Goal: Information Seeking & Learning: Learn about a topic

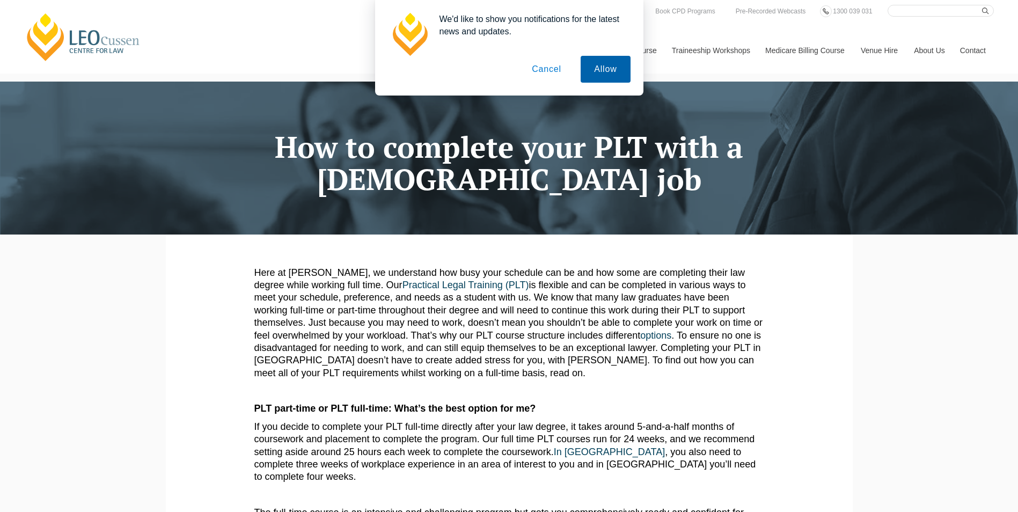
click at [602, 68] on button "Allow" at bounding box center [605, 69] width 49 height 27
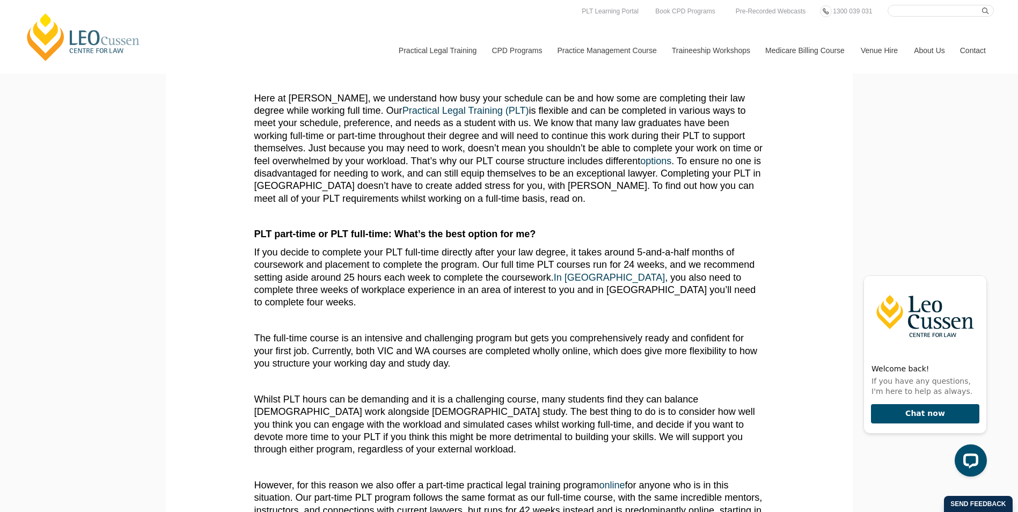
scroll to position [54, 0]
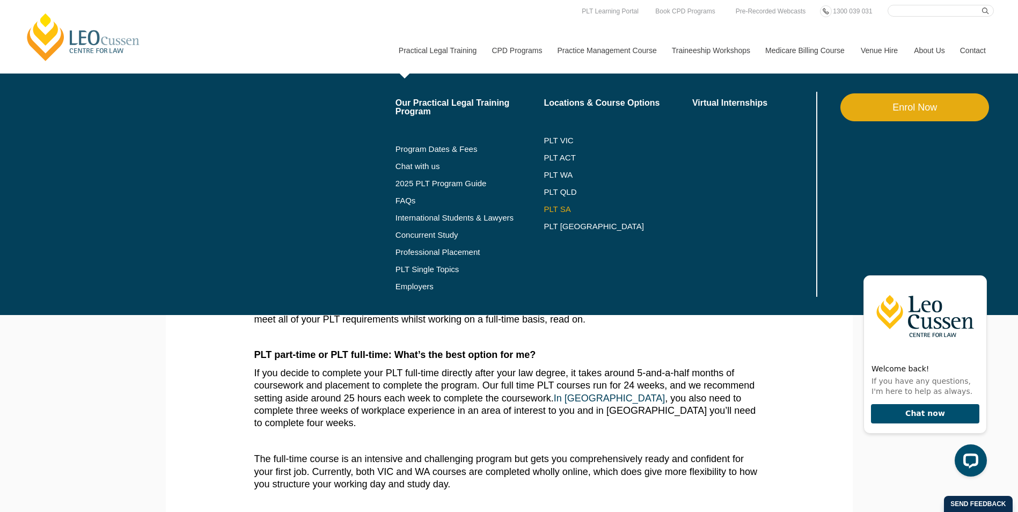
click at [558, 206] on link "PLT SA" at bounding box center [618, 209] width 149 height 9
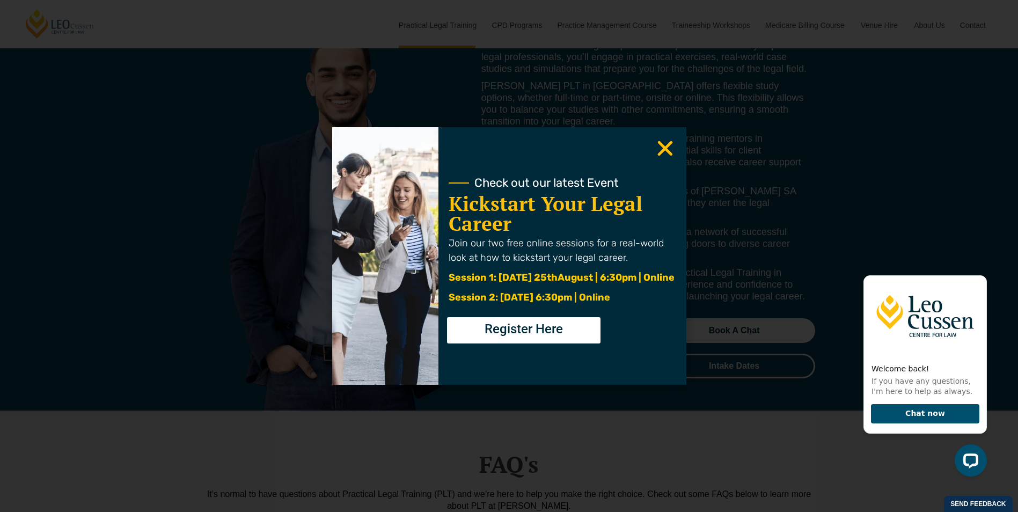
scroll to position [4724, 0]
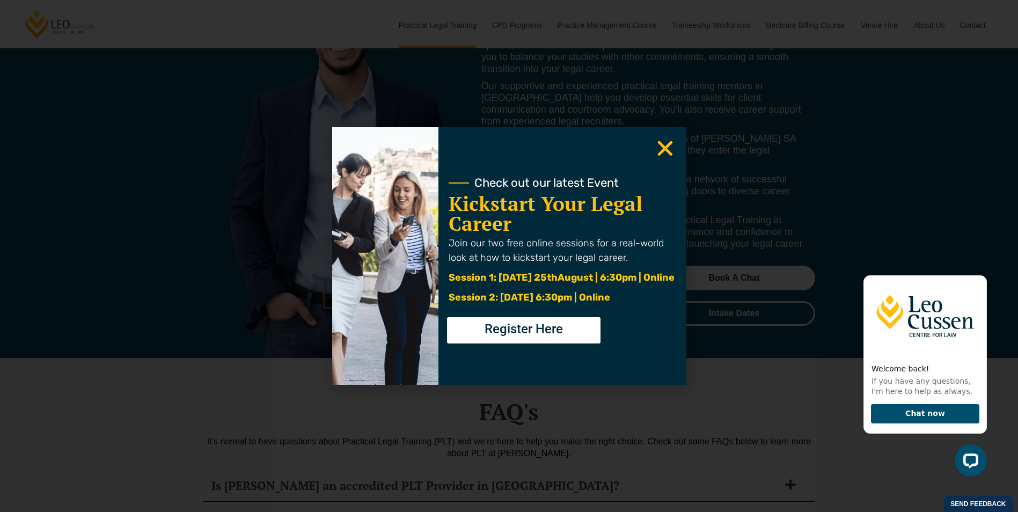
click at [668, 153] on use "Close" at bounding box center [665, 148] width 15 height 15
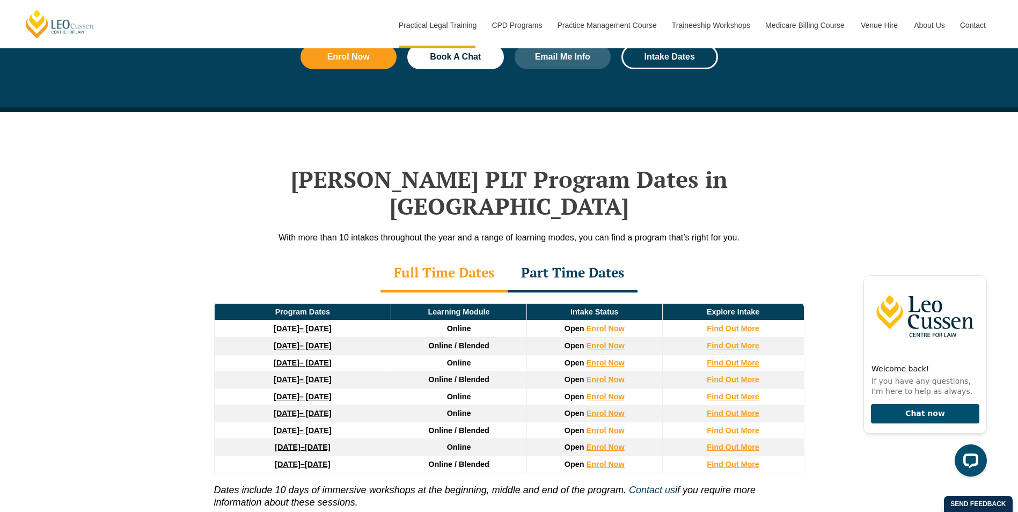
scroll to position [1288, 0]
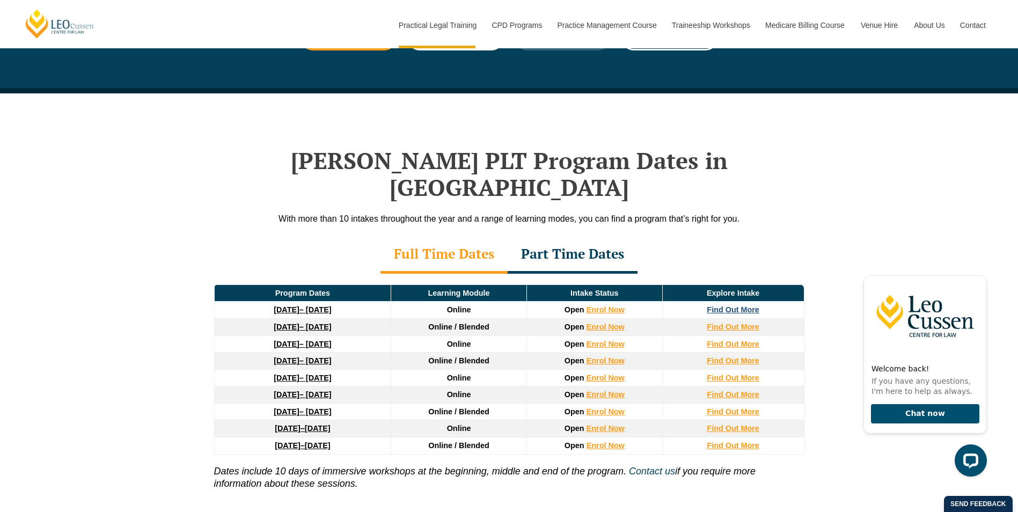
click at [731, 305] on strong "Find Out More" at bounding box center [733, 309] width 53 height 9
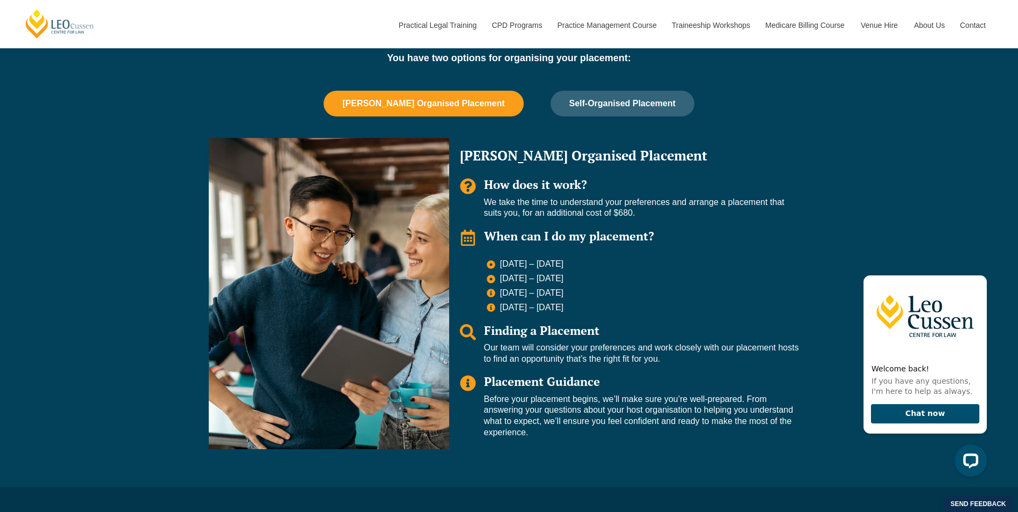
click at [452, 102] on span "[PERSON_NAME] Organised Placement" at bounding box center [423, 104] width 162 height 10
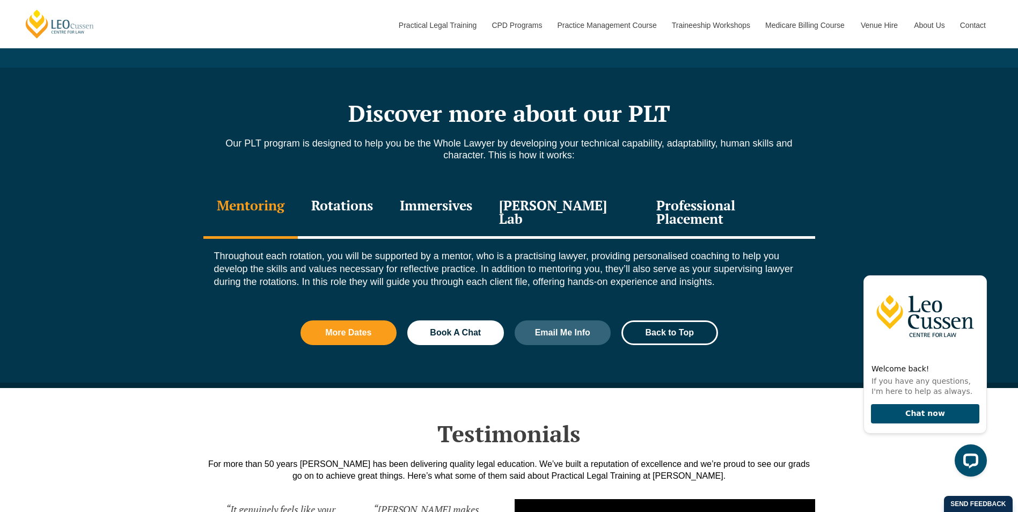
scroll to position [1127, 0]
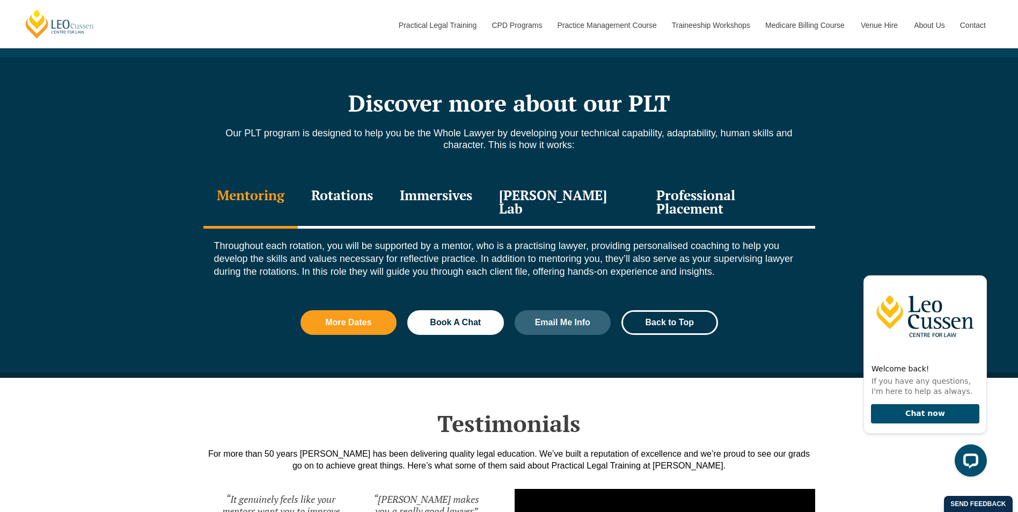
click at [690, 192] on div "Professional Placement" at bounding box center [729, 203] width 172 height 51
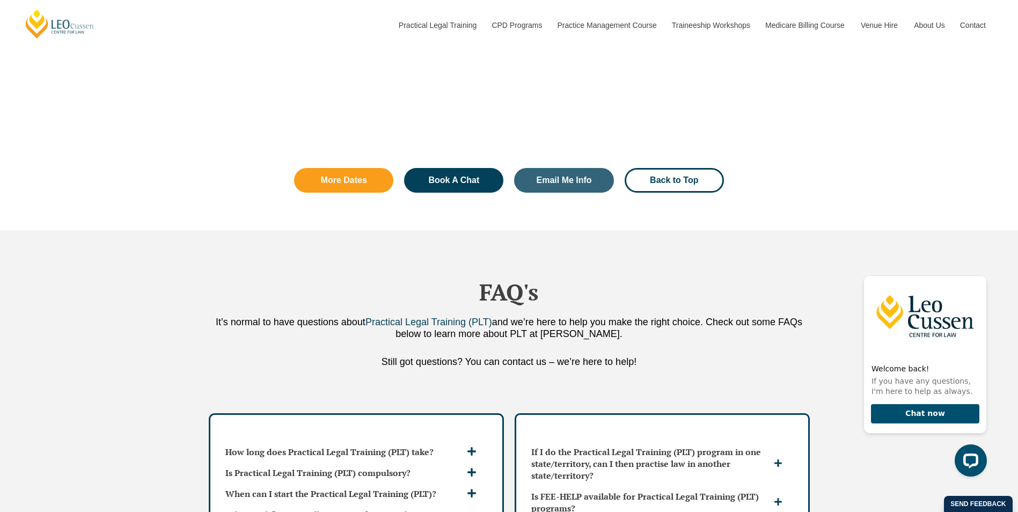
scroll to position [2738, 0]
